Goal: Complete application form

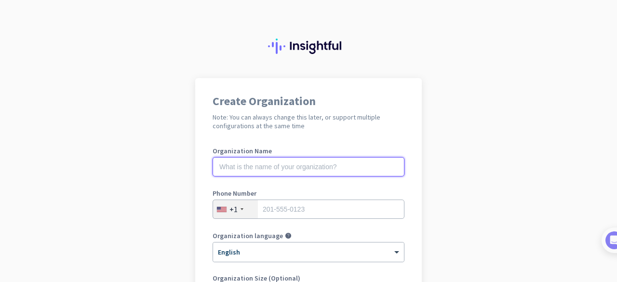
click at [353, 169] on input "text" at bounding box center [308, 166] width 192 height 19
type input "Mercor"
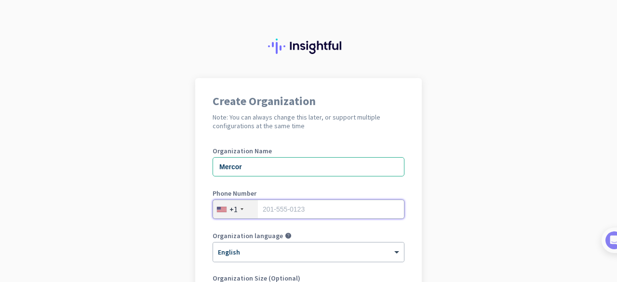
click at [299, 212] on input "tel" at bounding box center [308, 208] width 192 height 19
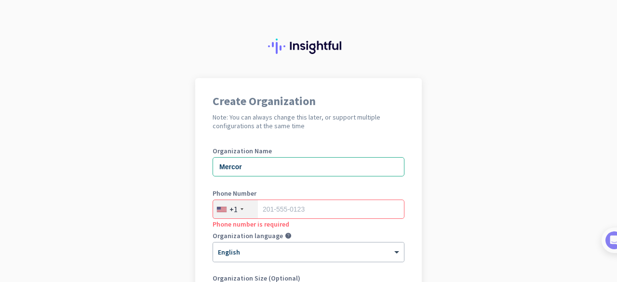
click at [238, 213] on div "+1" at bounding box center [235, 209] width 45 height 18
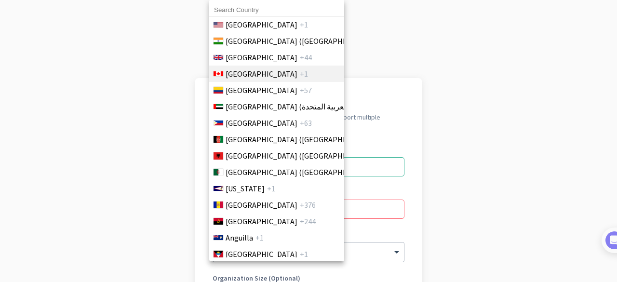
click at [270, 69] on li "Canada +1" at bounding box center [276, 74] width 135 height 16
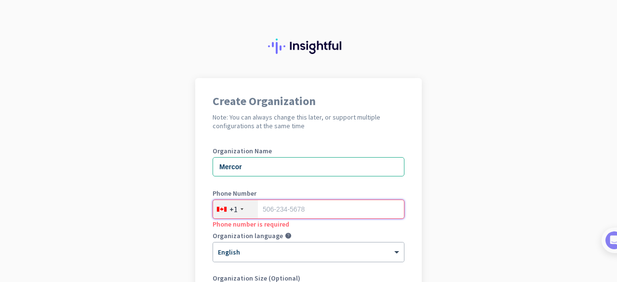
click at [295, 217] on input "tel" at bounding box center [308, 208] width 192 height 19
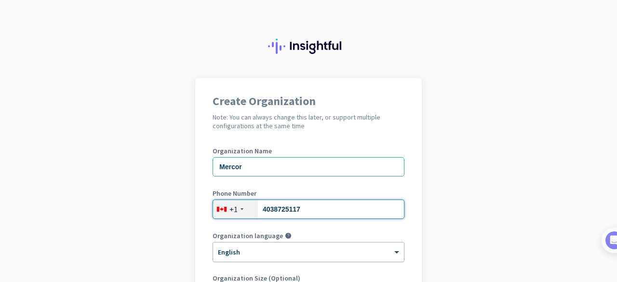
type input "4038725117"
click at [289, 252] on div at bounding box center [308, 249] width 191 height 8
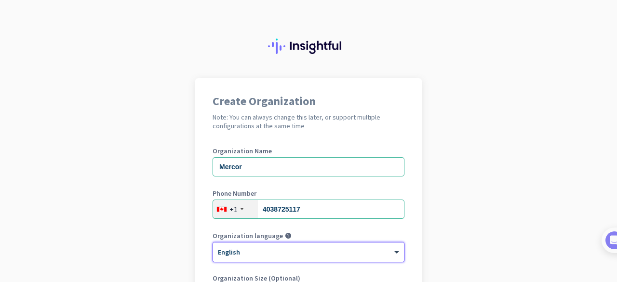
click at [289, 251] on div at bounding box center [308, 249] width 191 height 8
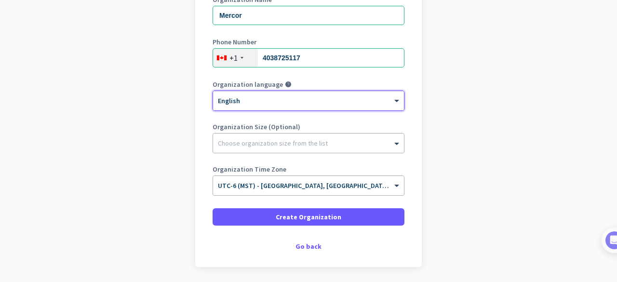
scroll to position [152, 0]
click at [293, 134] on div "Choose organization size from the list" at bounding box center [308, 142] width 191 height 19
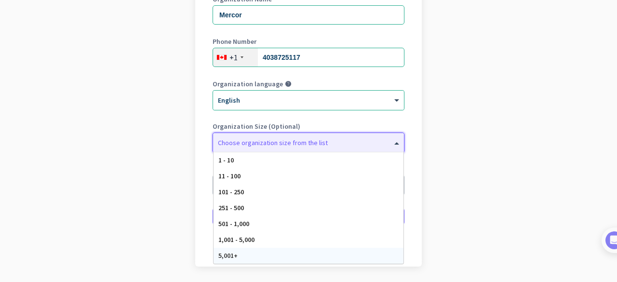
click at [307, 250] on div "5,001+" at bounding box center [308, 256] width 190 height 16
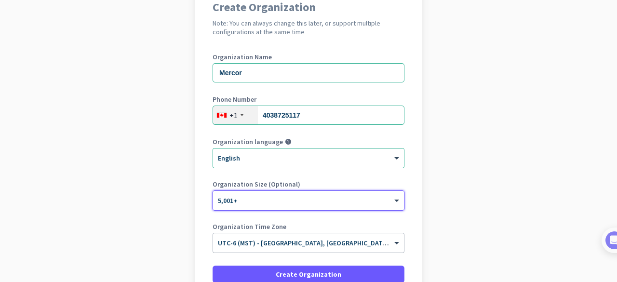
scroll to position [184, 0]
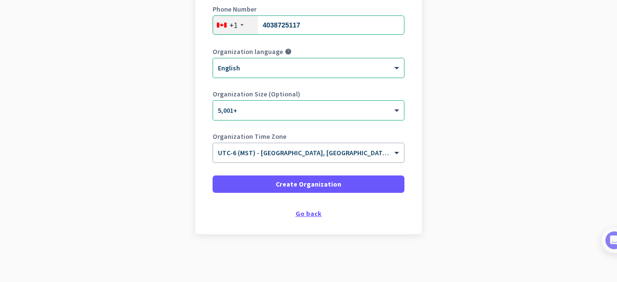
click at [310, 215] on div "Go back" at bounding box center [308, 213] width 192 height 7
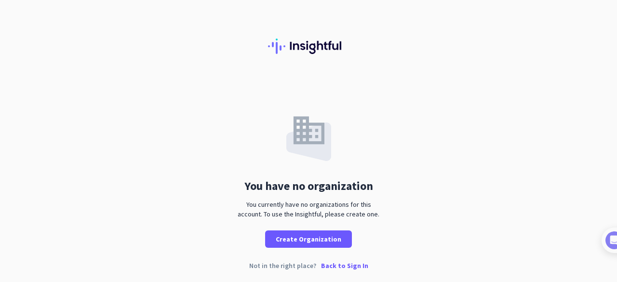
scroll to position [2, 0]
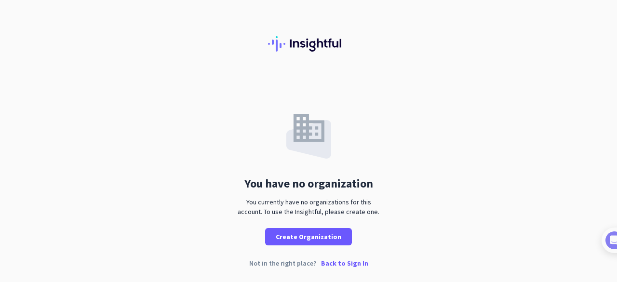
click at [464, 163] on div "You have no organization You currently have no organizations for this account. …" at bounding box center [308, 161] width 617 height 170
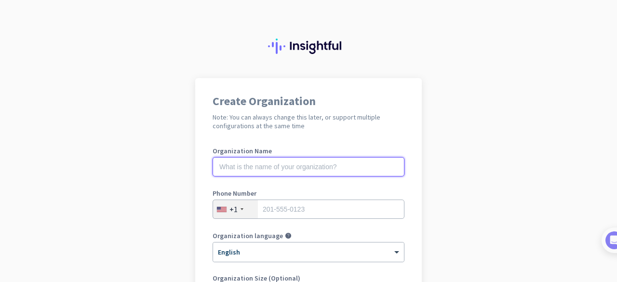
click at [331, 162] on input "text" at bounding box center [308, 166] width 192 height 19
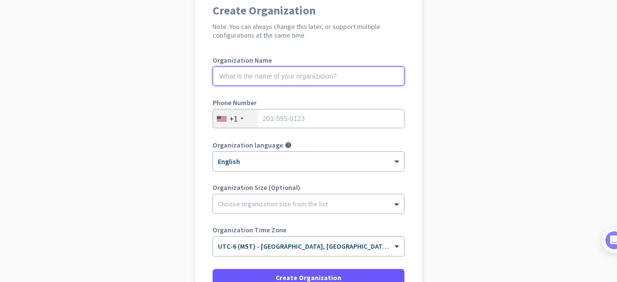
scroll to position [97, 0]
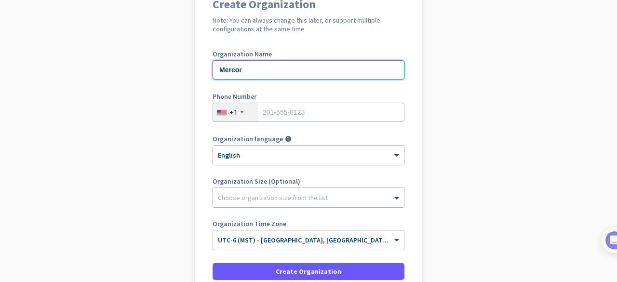
type input "Mercor"
click at [342, 110] on input "tel" at bounding box center [308, 112] width 192 height 19
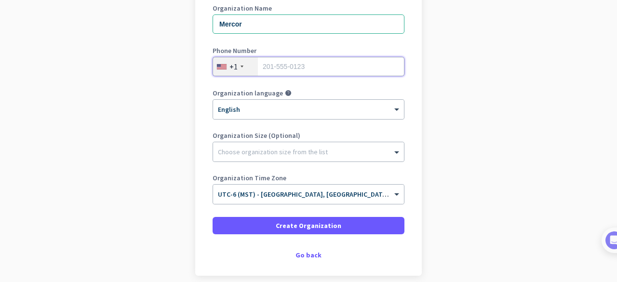
scroll to position [184, 0]
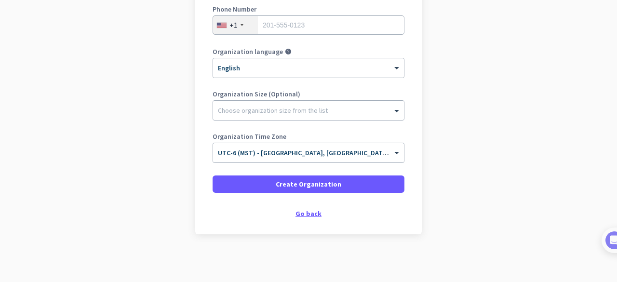
click at [312, 213] on div "Go back" at bounding box center [308, 213] width 192 height 7
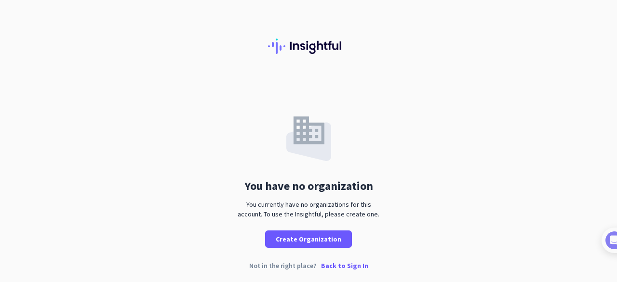
click at [349, 271] on div "Not in the right place? Back to Sign In" at bounding box center [308, 273] width 617 height 22
click at [357, 267] on p "Back to Sign In" at bounding box center [344, 265] width 47 height 7
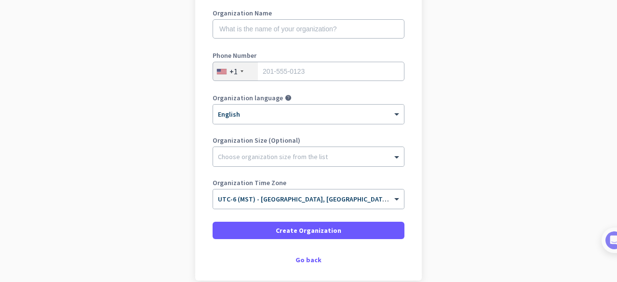
scroll to position [136, 0]
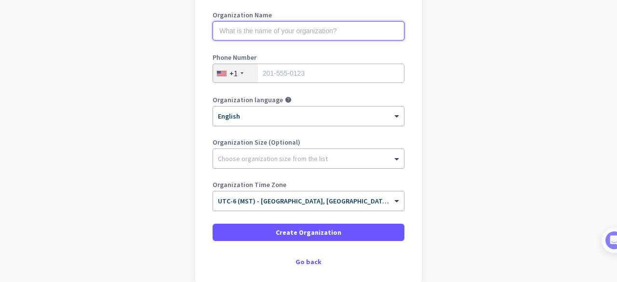
click at [379, 30] on input "text" at bounding box center [308, 30] width 192 height 19
type input "M"
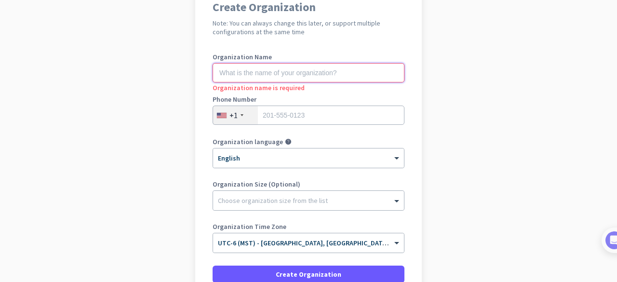
scroll to position [90, 0]
